Goal: Find specific page/section: Locate a particular part of the current website

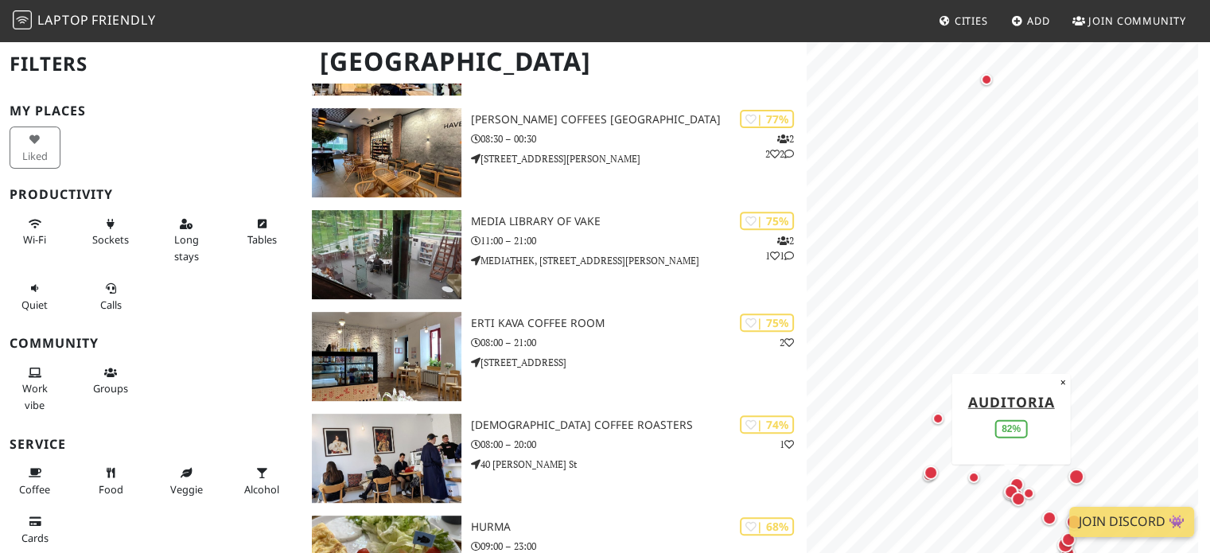
scroll to position [614, 0]
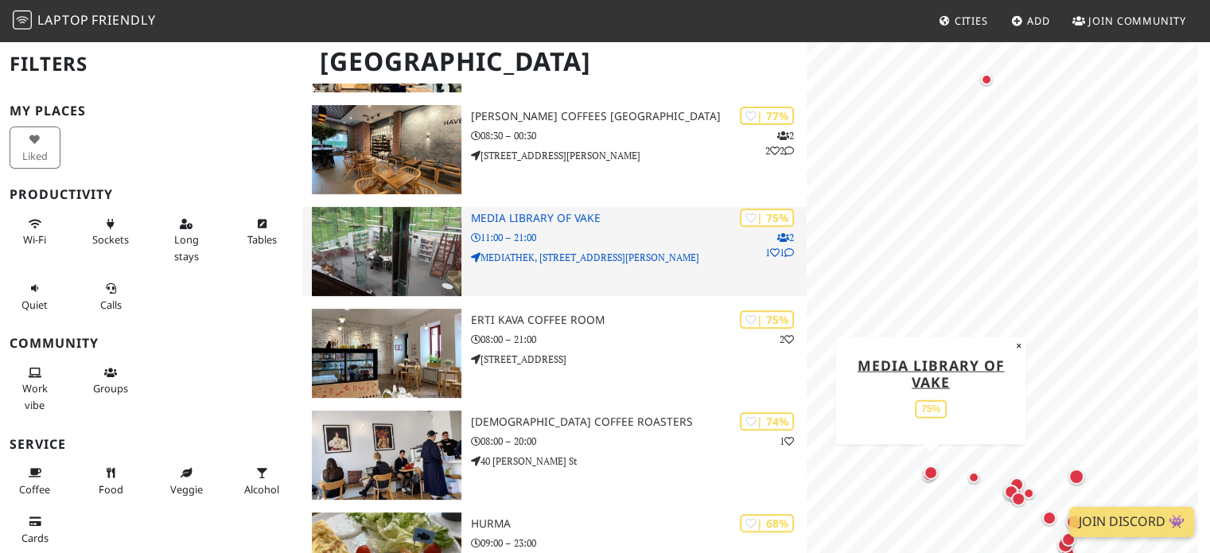
click at [401, 241] on img at bounding box center [386, 251] width 149 height 89
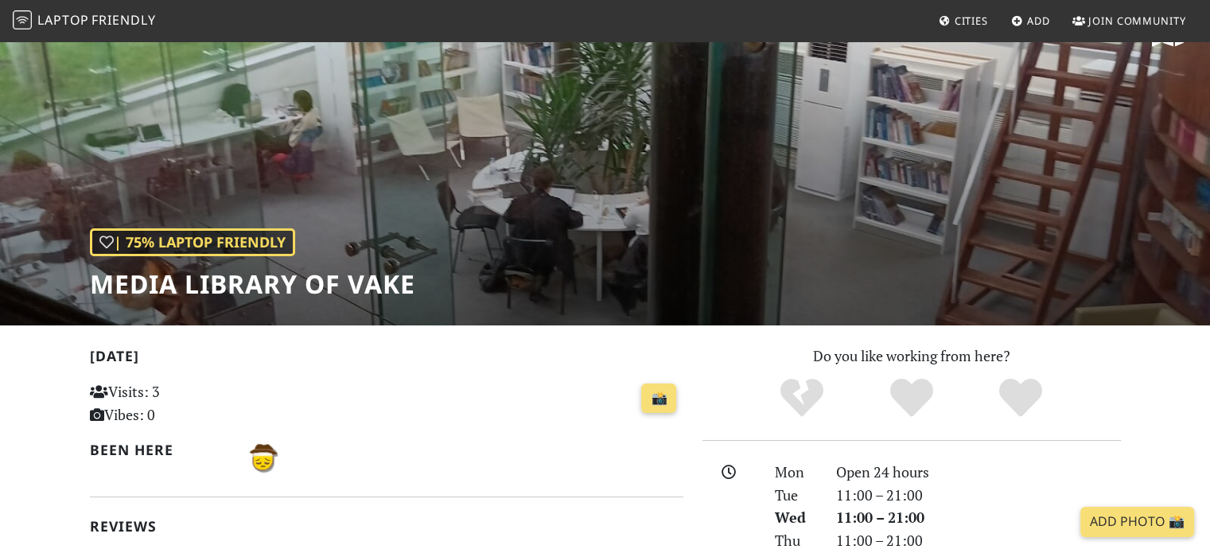
scroll to position [44, 0]
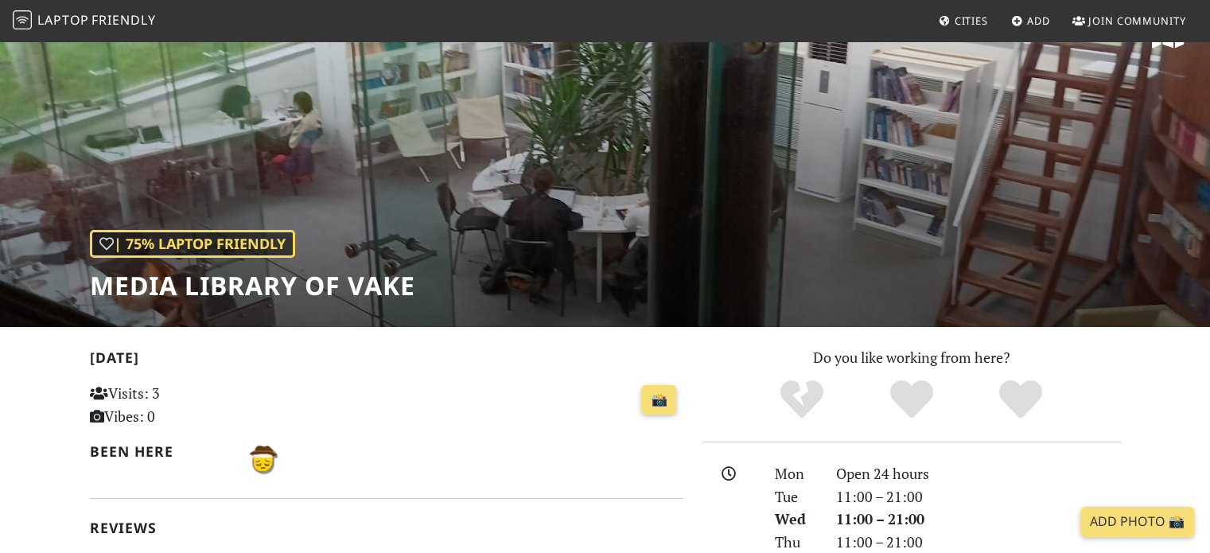
click at [447, 185] on div "| 75% Laptop Friendly Media library of Vake" at bounding box center [605, 161] width 1210 height 331
click at [560, 196] on div "| 75% Laptop Friendly Media library of Vake" at bounding box center [605, 161] width 1210 height 331
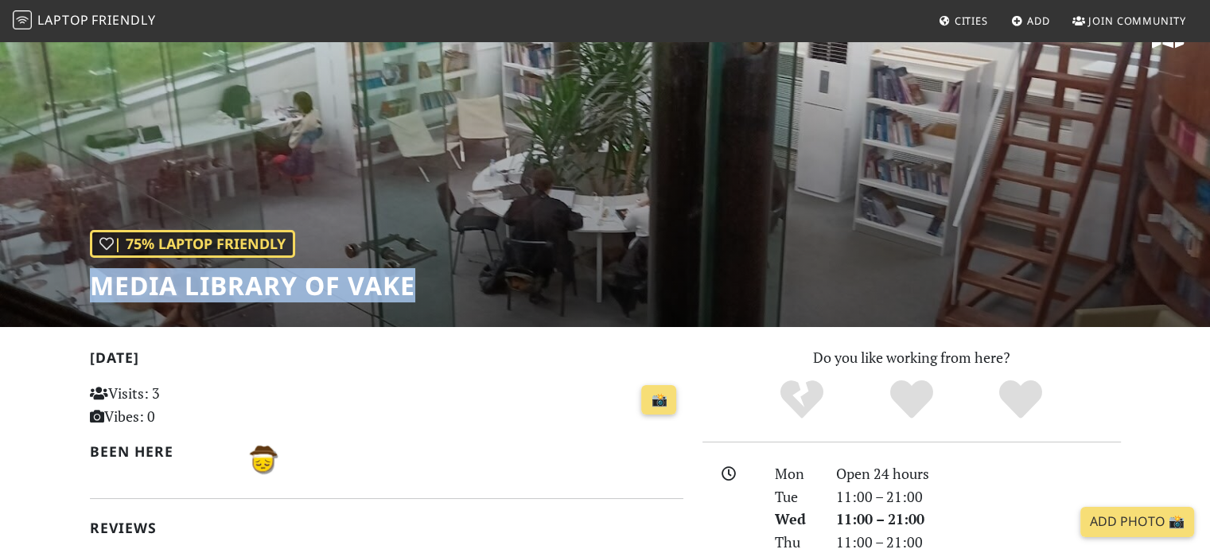
drag, startPoint x: 84, startPoint y: 285, endPoint x: 415, endPoint y: 285, distance: 330.8
click at [415, 285] on div "| 75% Laptop Friendly Media library of Vake" at bounding box center [605, 161] width 1210 height 331
copy h1 "Media library of Vake"
